Goal: Check status: Check status

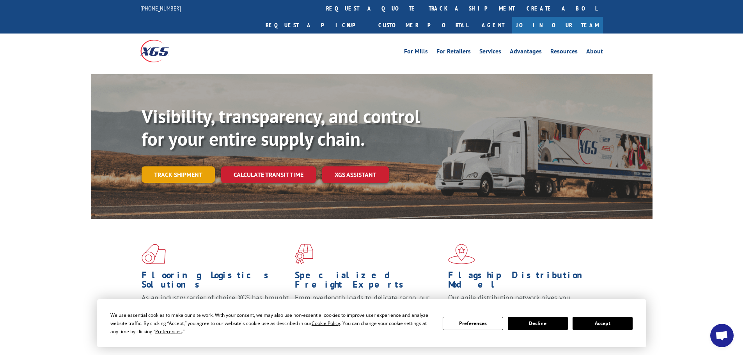
click at [180, 167] on link "Track shipment" at bounding box center [178, 175] width 73 height 16
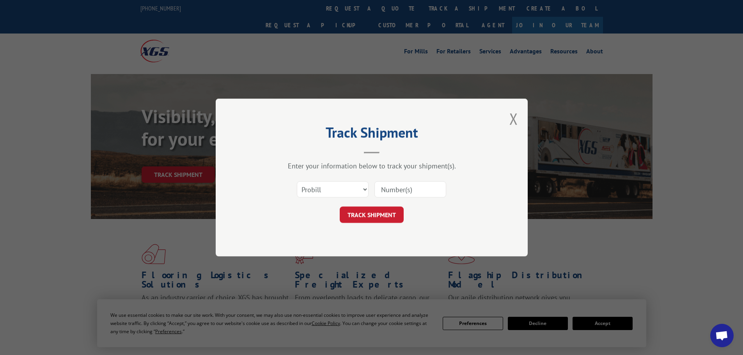
drag, startPoint x: 381, startPoint y: 190, endPoint x: 370, endPoint y: 191, distance: 11.3
click at [381, 190] on input at bounding box center [410, 189] width 72 height 16
click at [361, 192] on select "Select category... Probill BOL PO" at bounding box center [333, 189] width 72 height 16
select select "bol"
click at [297, 181] on select "Select category... Probill BOL PO" at bounding box center [333, 189] width 72 height 16
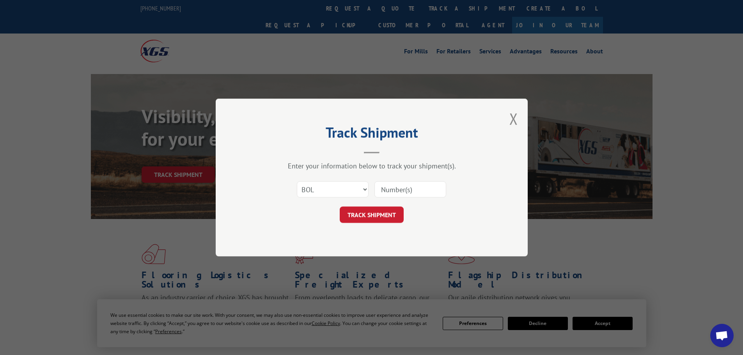
click at [385, 191] on input at bounding box center [410, 189] width 72 height 16
type input "16588914"
click at [367, 215] on button "TRACK SHIPMENT" at bounding box center [372, 215] width 64 height 16
